Goal: Task Accomplishment & Management: Manage account settings

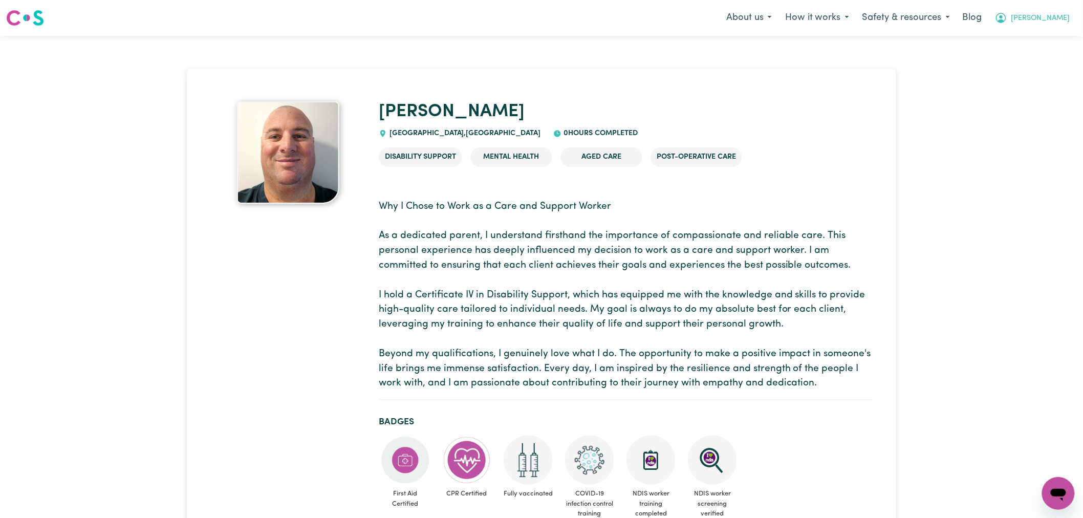
click at [1046, 8] on button "[PERSON_NAME]" at bounding box center [1032, 17] width 89 height 21
click at [1032, 61] on link "Logout" at bounding box center [1035, 58] width 81 height 19
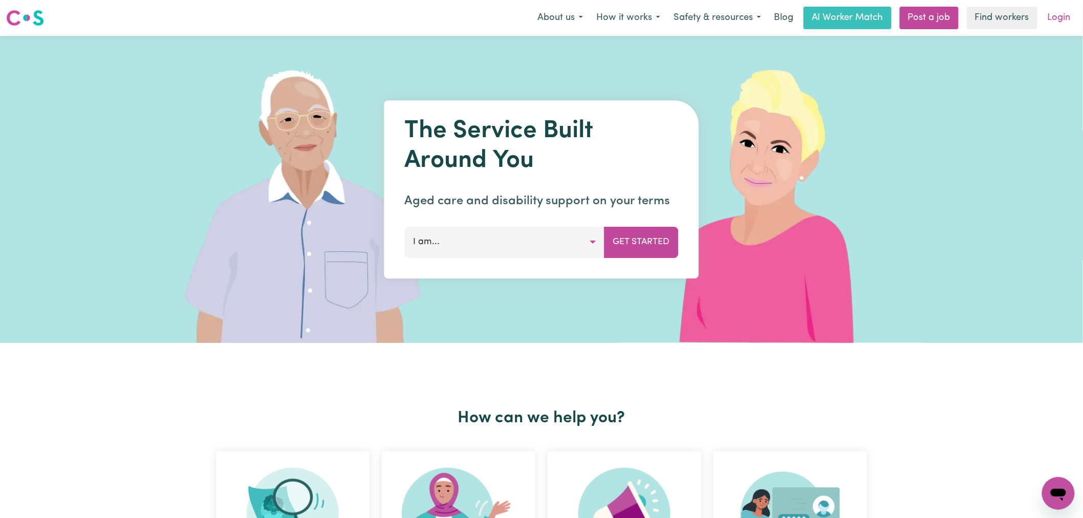
click at [1054, 22] on link "Login" at bounding box center [1058, 18] width 35 height 23
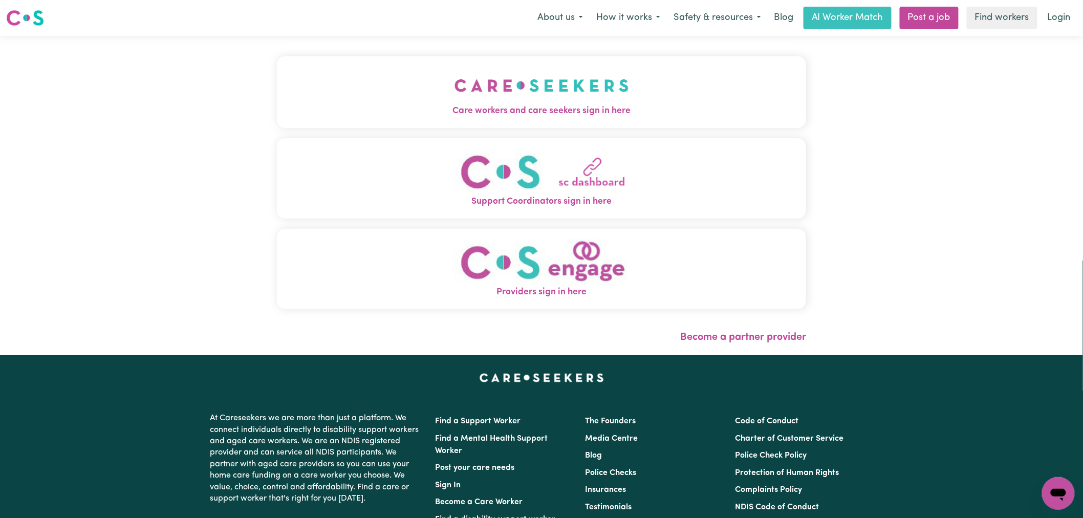
click at [284, 59] on button "Care workers and care seekers sign in here" at bounding box center [541, 92] width 529 height 72
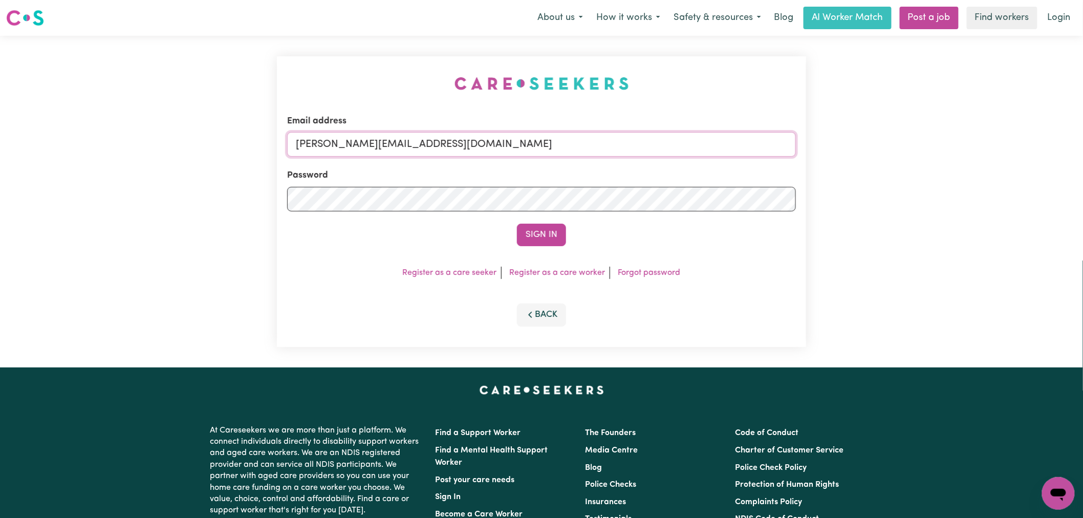
click at [457, 142] on input "[PERSON_NAME][EMAIL_ADDRESS][DOMAIN_NAME]" at bounding box center [541, 144] width 509 height 25
drag, startPoint x: 510, startPoint y: 145, endPoint x: 343, endPoint y: 145, distance: 166.3
click at [343, 145] on input "superuser ana@salvus.net" at bounding box center [541, 144] width 509 height 25
click at [363, 140] on input "superuser ana@salvus.net" at bounding box center [541, 144] width 509 height 25
type input "superuser~ana@salvus.net"
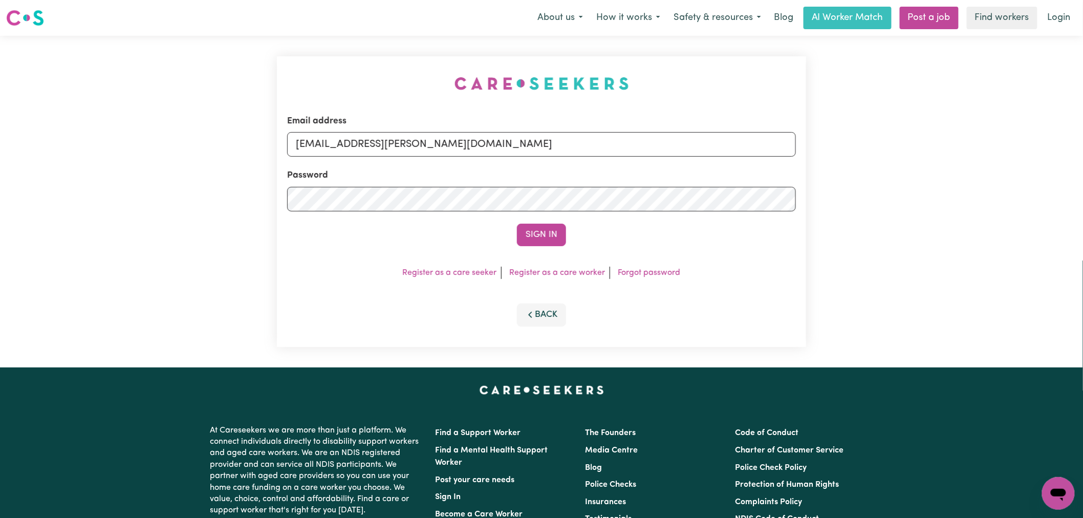
click at [517, 224] on button "Sign In" at bounding box center [541, 235] width 49 height 23
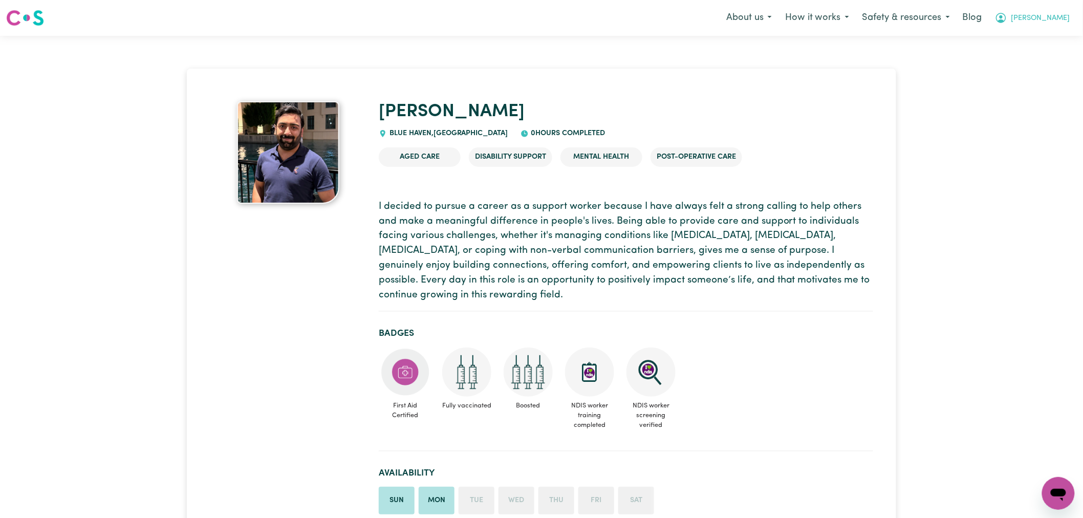
click at [1007, 16] on icon "My Account" at bounding box center [1001, 18] width 12 height 12
click at [1025, 57] on link "Logout" at bounding box center [1035, 58] width 81 height 19
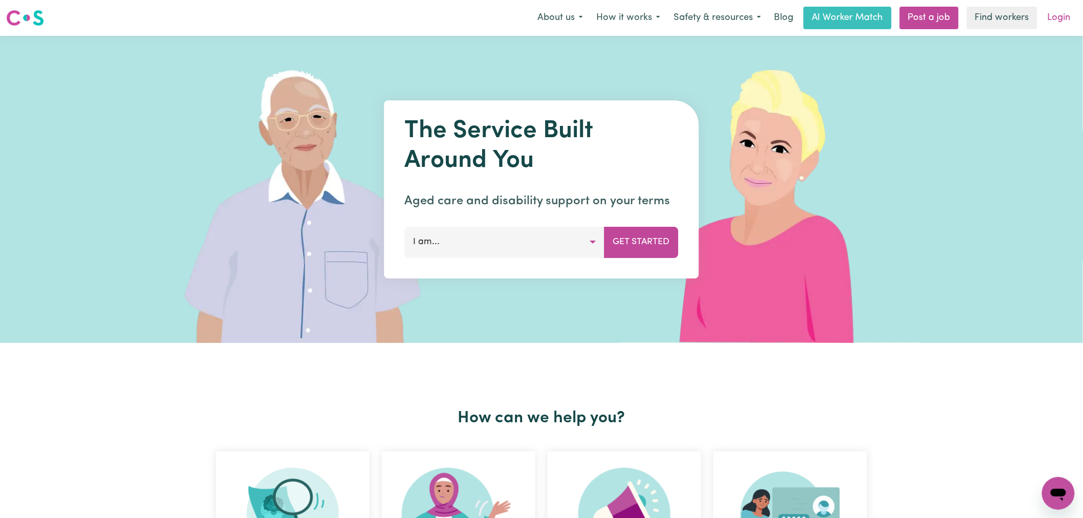
click at [1057, 16] on link "Login" at bounding box center [1058, 18] width 35 height 23
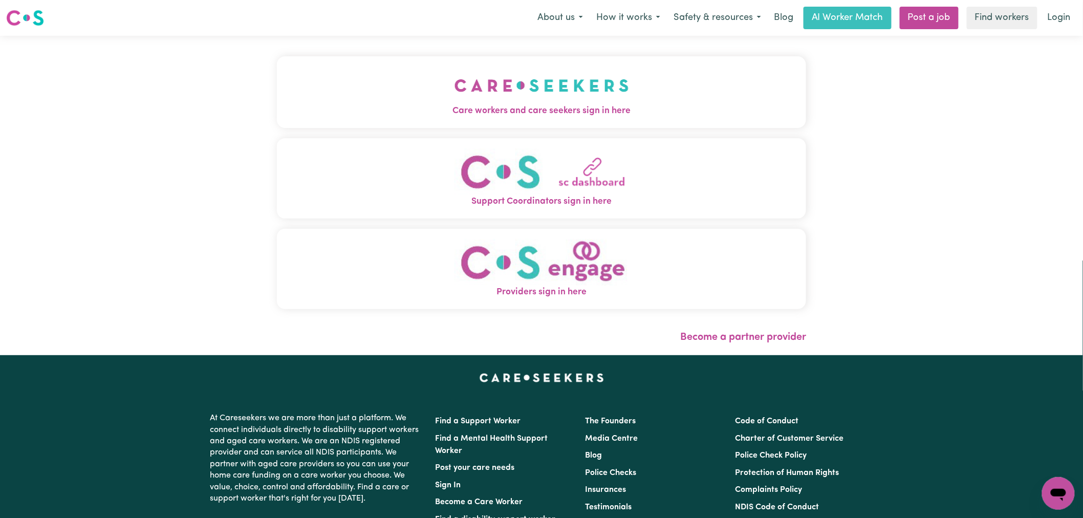
click at [448, 99] on button "Care workers and care seekers sign in here" at bounding box center [541, 92] width 529 height 72
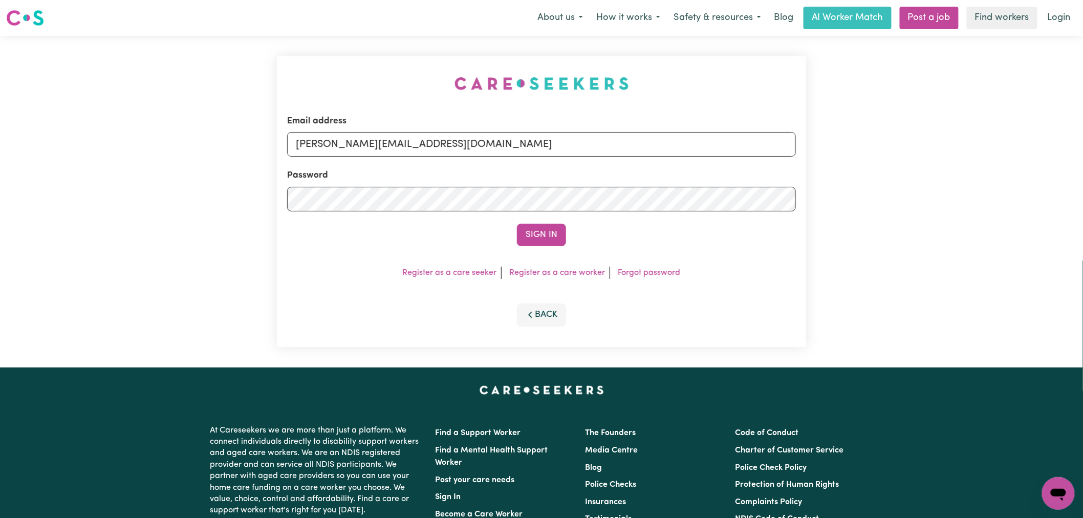
click at [447, 157] on form "Email address [PERSON_NAME][EMAIL_ADDRESS][DOMAIN_NAME] Password Sign In" at bounding box center [541, 181] width 509 height 132
drag, startPoint x: 464, startPoint y: 149, endPoint x: 464, endPoint y: 157, distance: 7.7
click at [464, 149] on input "[PERSON_NAME][EMAIL_ADDRESS][DOMAIN_NAME]" at bounding box center [541, 144] width 509 height 25
drag, startPoint x: 559, startPoint y: 149, endPoint x: 346, endPoint y: 147, distance: 213.4
click at [346, 147] on input "[EMAIL_ADDRESS][DOMAIN_NAME]" at bounding box center [541, 144] width 509 height 25
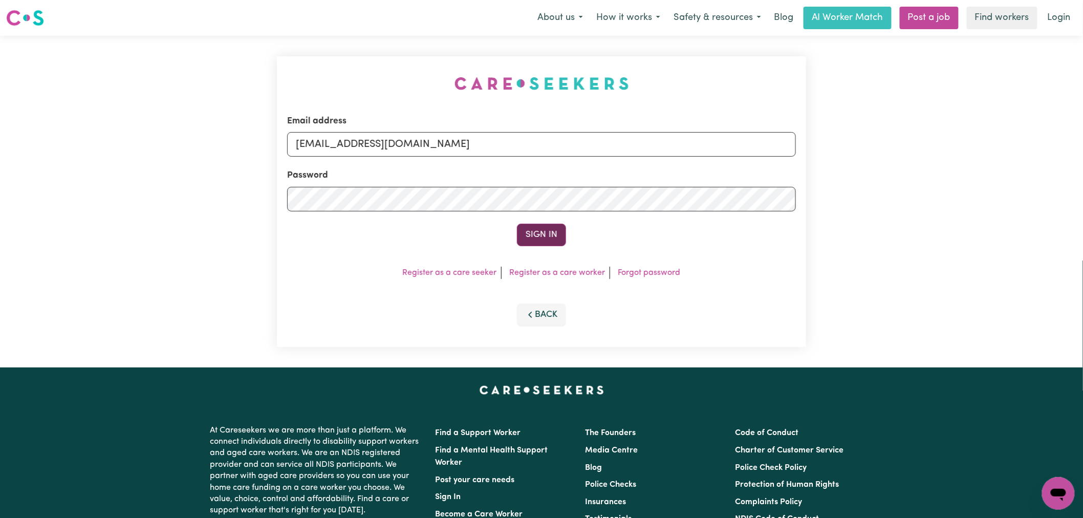
type input "[EMAIL_ADDRESS][DOMAIN_NAME]"
click at [528, 228] on button "Sign In" at bounding box center [541, 235] width 49 height 23
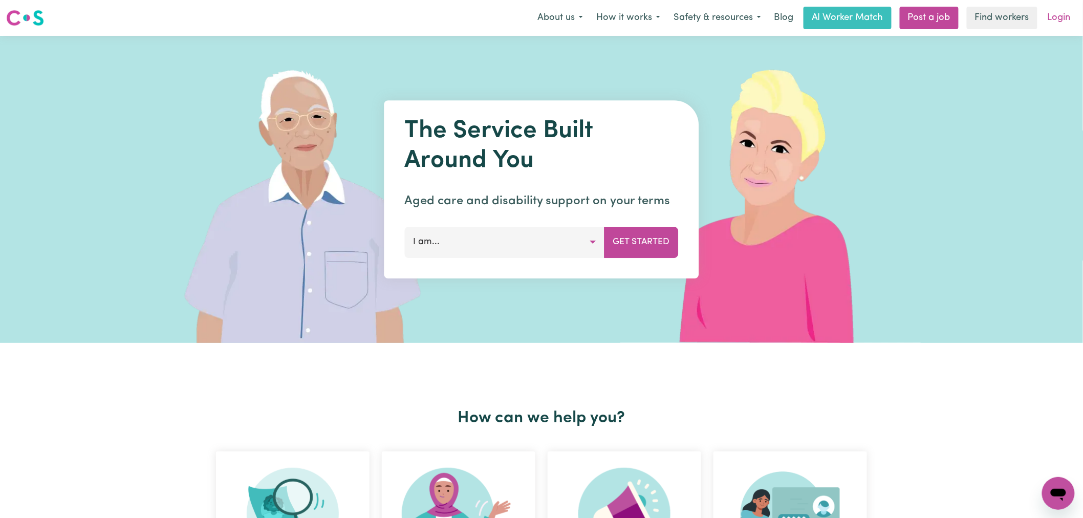
click at [1060, 24] on link "Login" at bounding box center [1058, 18] width 35 height 23
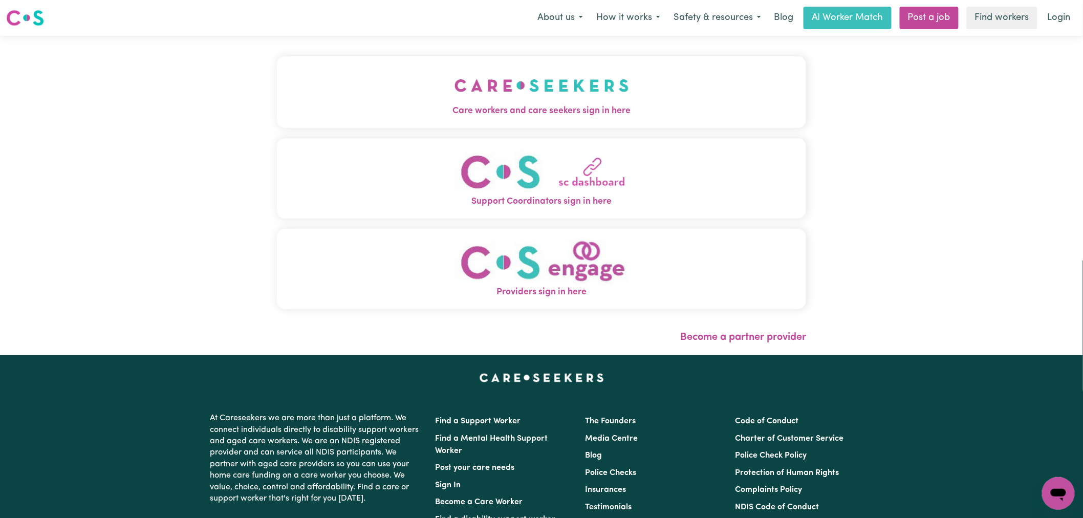
click at [454, 88] on img "Care workers and care seekers sign in here" at bounding box center [541, 86] width 175 height 38
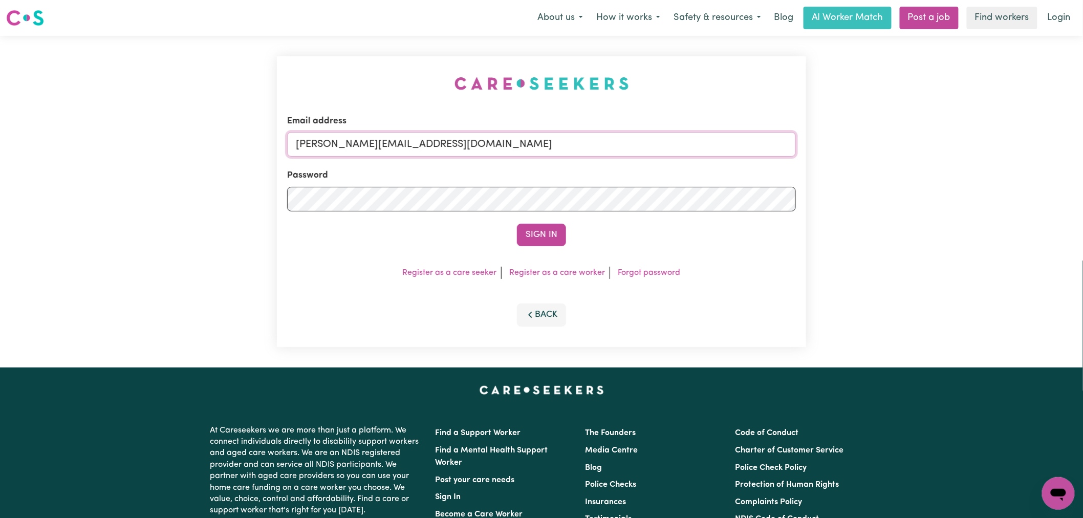
click at [487, 145] on input "[PERSON_NAME][EMAIL_ADDRESS][DOMAIN_NAME]" at bounding box center [541, 144] width 509 height 25
drag, startPoint x: 549, startPoint y: 147, endPoint x: 346, endPoint y: 141, distance: 202.7
click at [346, 141] on input "[EMAIL_ADDRESS][DOMAIN_NAME]" at bounding box center [541, 144] width 509 height 25
type input "[EMAIL_ADDRESS][DOMAIN_NAME]"
click at [517, 224] on button "Sign In" at bounding box center [541, 235] width 49 height 23
